Goal: Find specific page/section: Find specific page/section

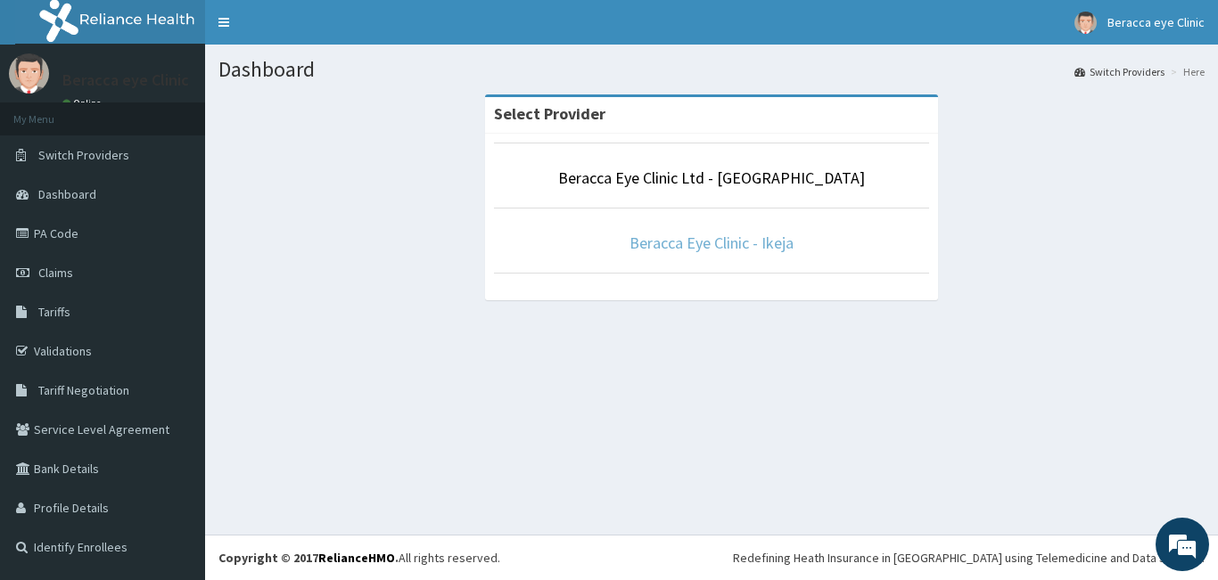
click at [695, 245] on link "Beracca Eye Clinic - Ikeja" at bounding box center [711, 243] width 164 height 21
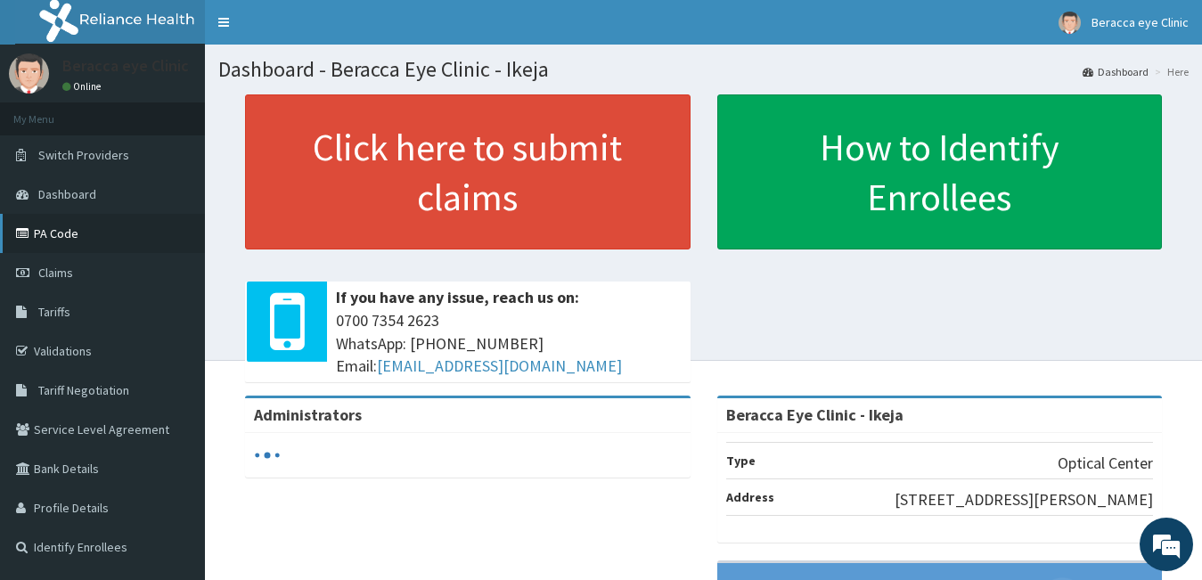
click at [72, 236] on link "PA Code" at bounding box center [102, 233] width 205 height 39
